Goal: Task Accomplishment & Management: Use online tool/utility

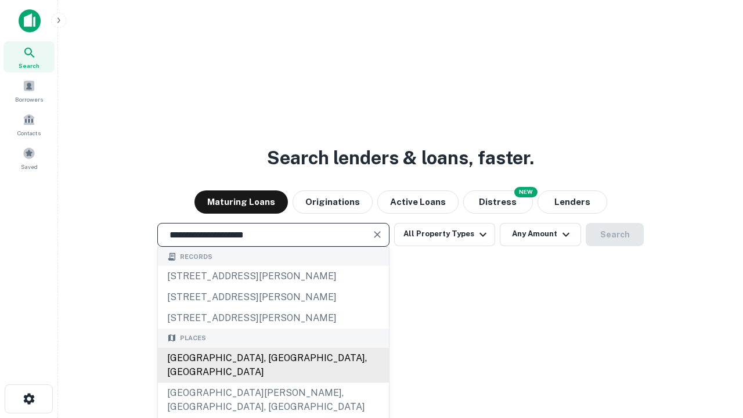
click at [273, 382] on div "Santa Monica, CA, USA" at bounding box center [273, 365] width 231 height 35
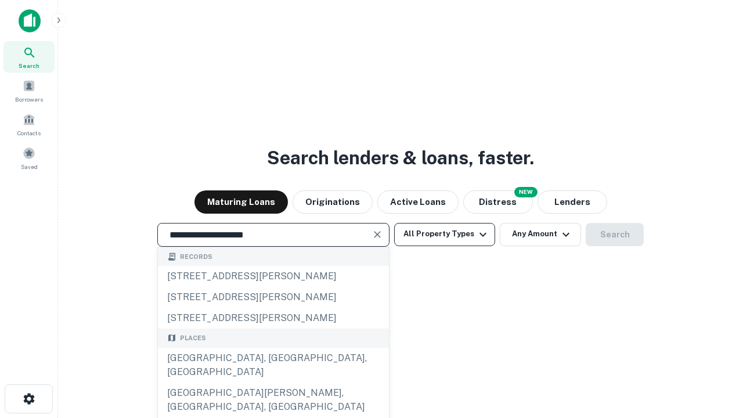
type input "**********"
click at [445, 234] on button "All Property Types" at bounding box center [444, 234] width 101 height 23
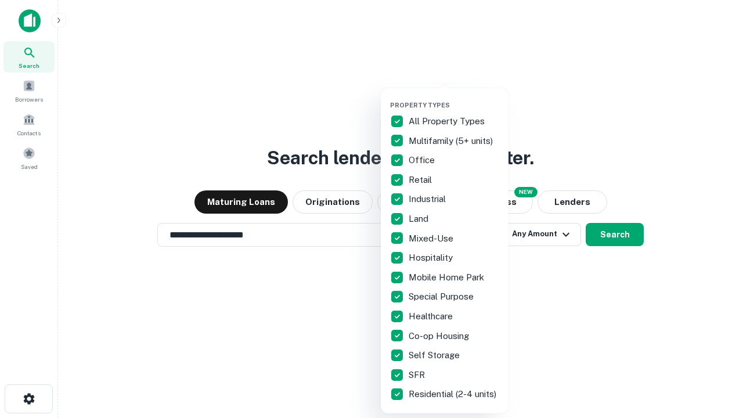
click at [454, 97] on button "button" at bounding box center [454, 97] width 128 height 1
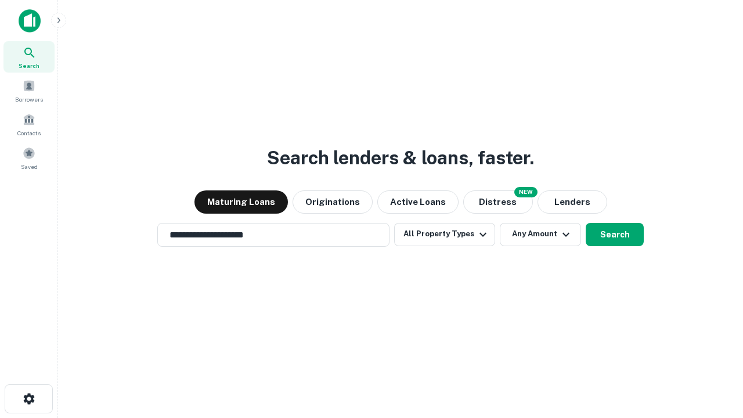
scroll to position [18, 0]
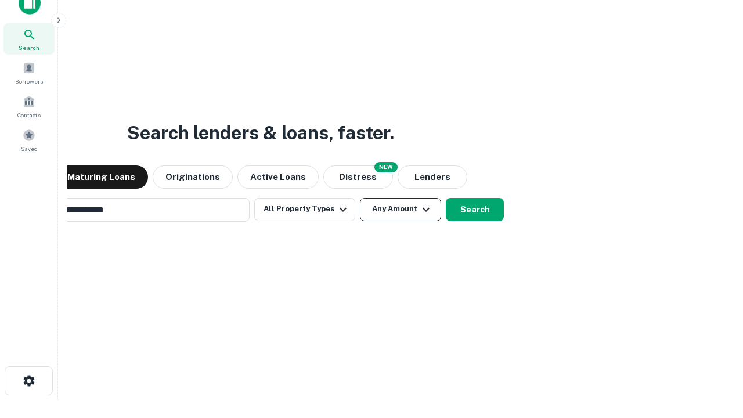
click at [360, 198] on button "Any Amount" at bounding box center [400, 209] width 81 height 23
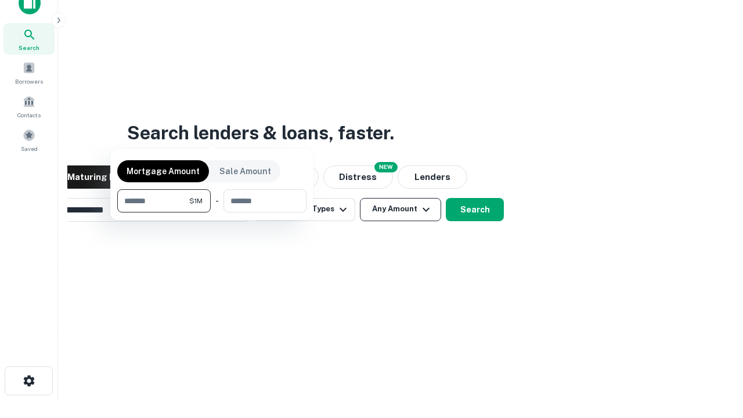
scroll to position [19, 0]
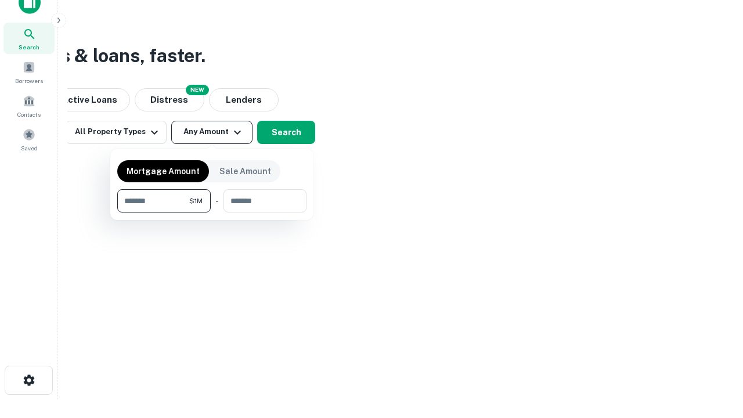
type input "*******"
click at [212, 212] on button "button" at bounding box center [211, 212] width 189 height 1
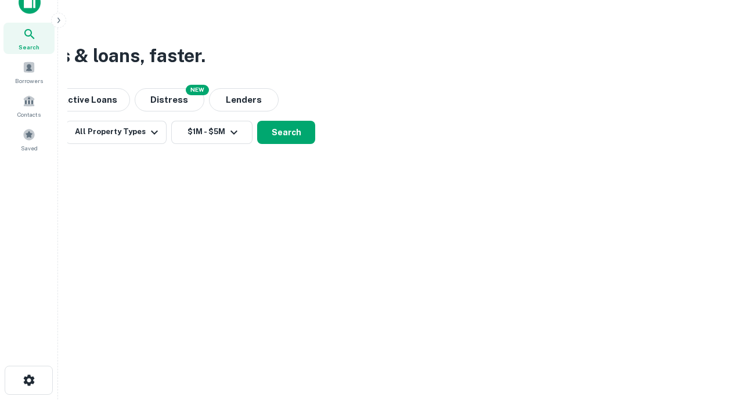
scroll to position [18, 0]
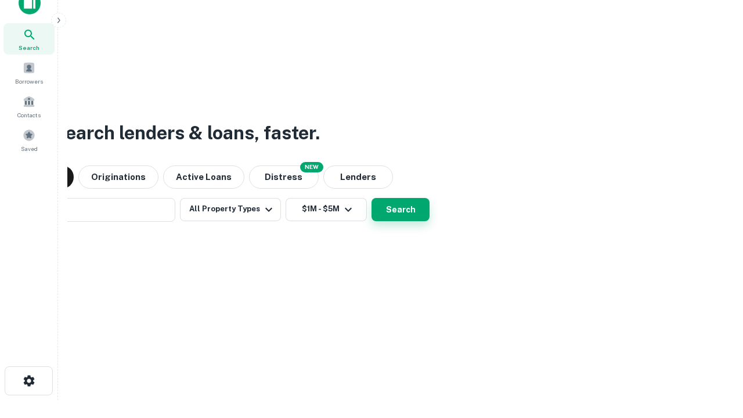
click at [371, 198] on button "Search" at bounding box center [400, 209] width 58 height 23
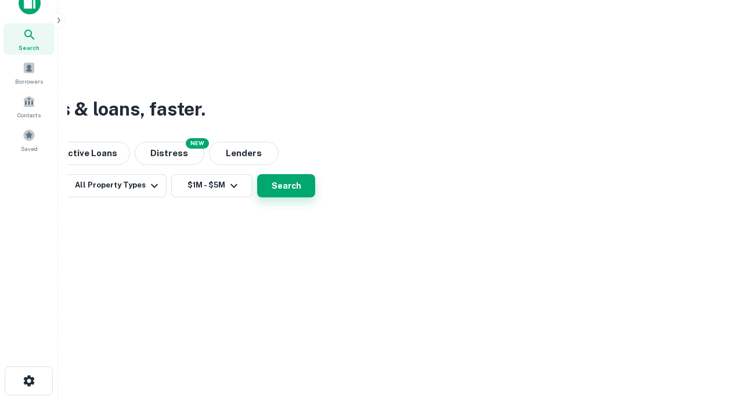
scroll to position [19, 0]
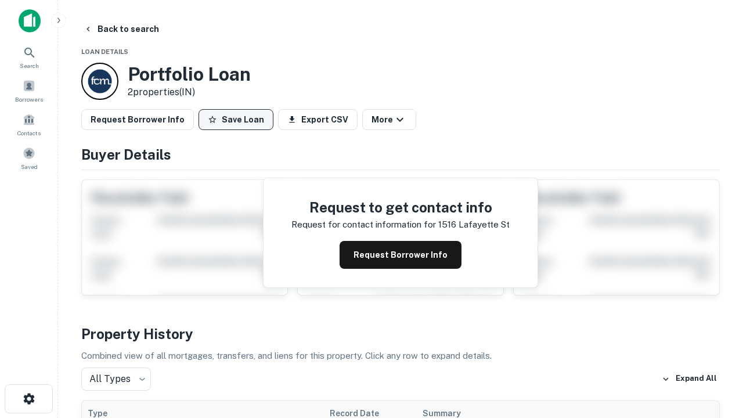
click at [236, 120] on button "Save Loan" at bounding box center [235, 119] width 75 height 21
click at [239, 120] on button "Loan Saved" at bounding box center [238, 119] width 80 height 21
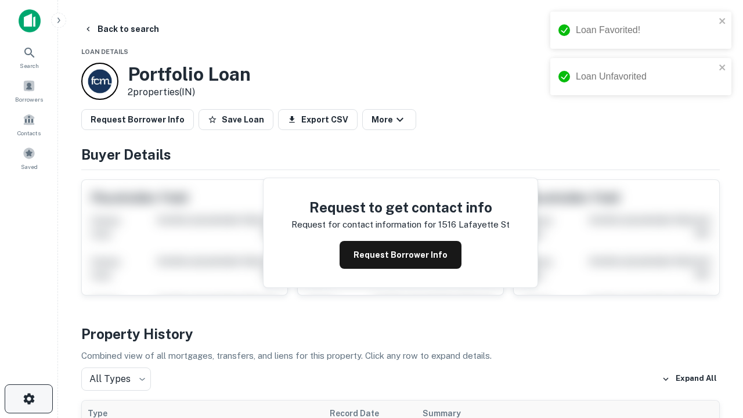
click at [28, 399] on icon "button" at bounding box center [29, 399] width 14 height 14
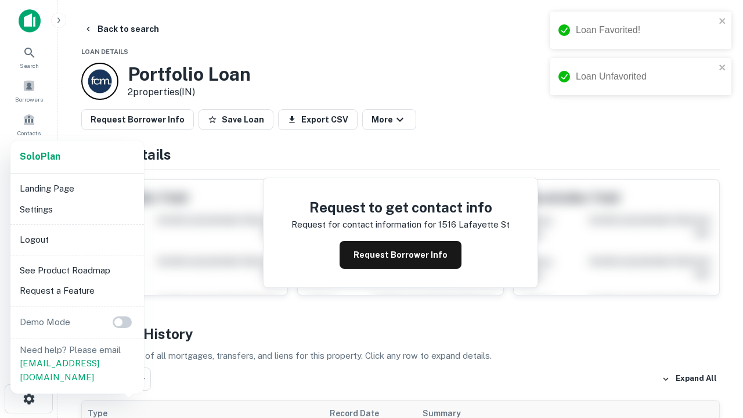
click at [77, 239] on li "Logout" at bounding box center [77, 239] width 124 height 21
